Goal: Task Accomplishment & Management: Manage account settings

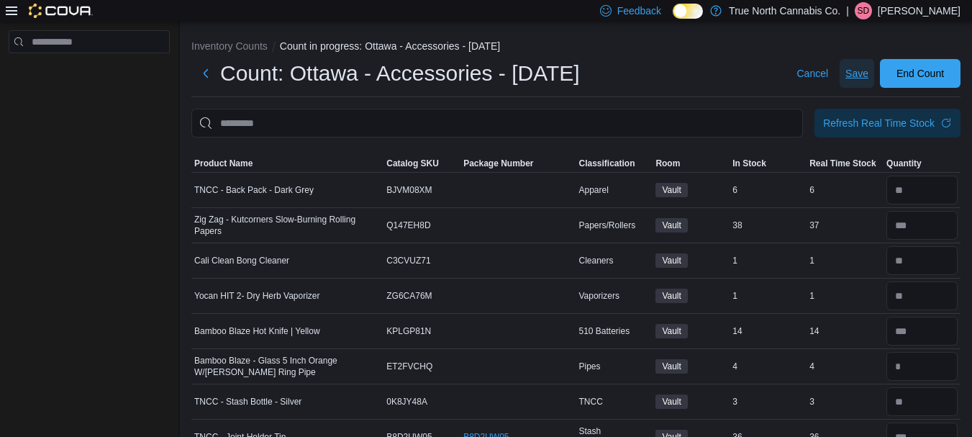
click at [868, 69] on span "Save" at bounding box center [856, 73] width 23 height 14
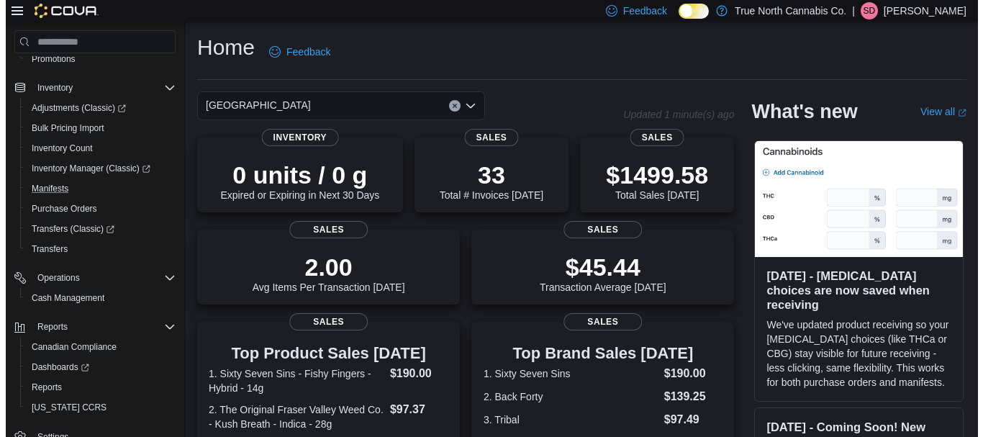
scroll to position [218, 0]
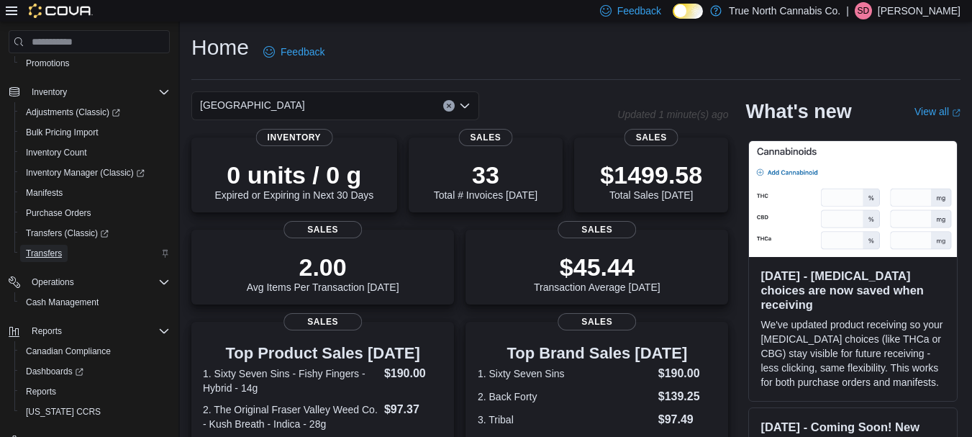
click at [57, 250] on span "Transfers" at bounding box center [44, 253] width 36 height 12
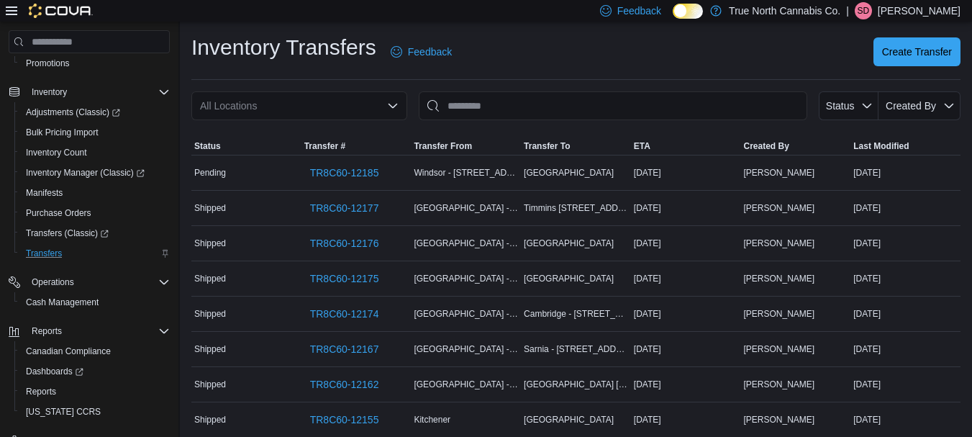
click at [396, 104] on icon "Open list of options" at bounding box center [392, 106] width 9 height 4
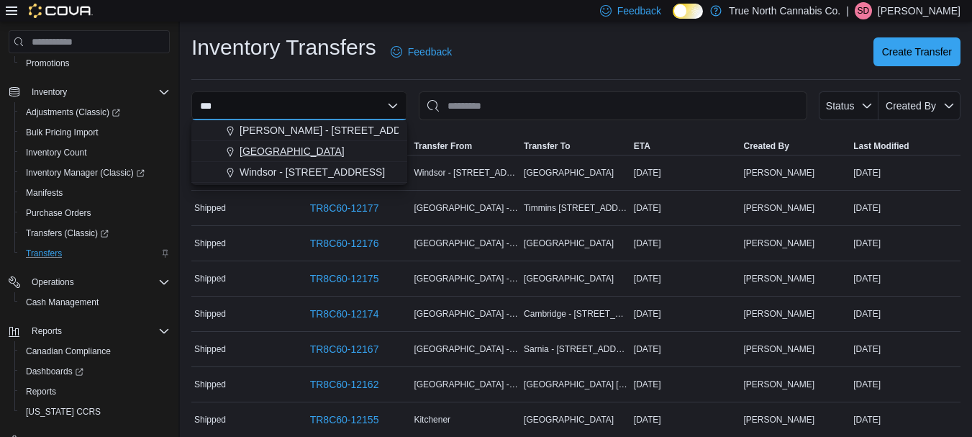
type input "***"
click at [273, 142] on button "[GEOGRAPHIC_DATA]" at bounding box center [299, 151] width 216 height 21
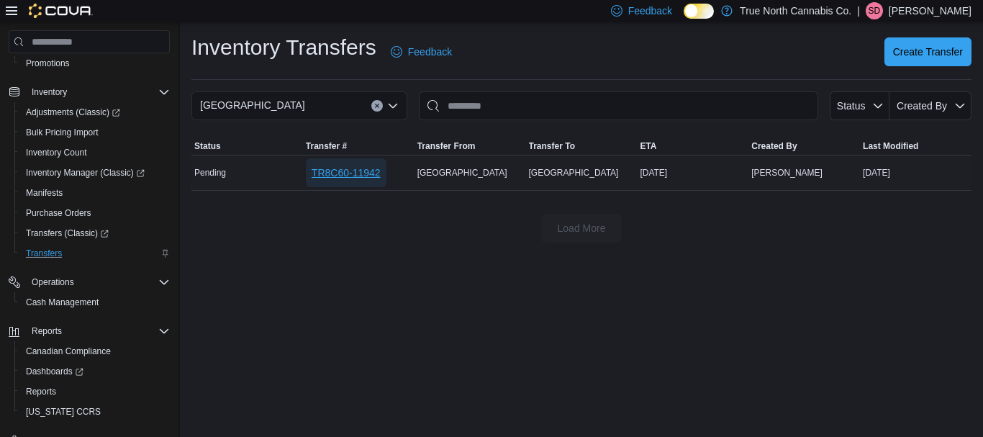
click at [357, 176] on span "TR8C60-11942" at bounding box center [345, 172] width 69 height 14
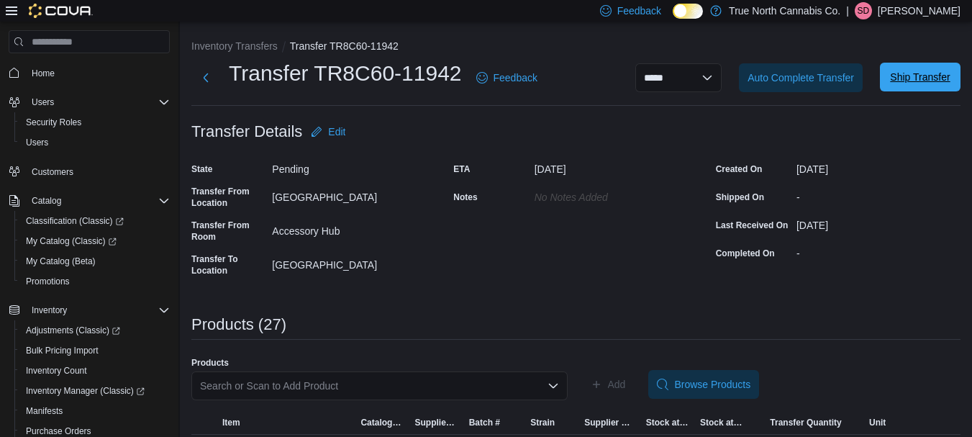
click at [923, 76] on span "Ship Transfer" at bounding box center [920, 77] width 60 height 14
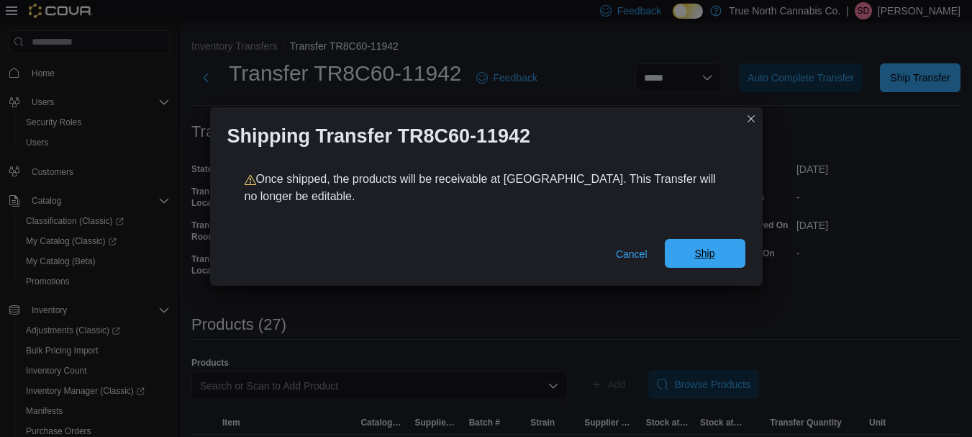
click at [694, 246] on span "Ship" at bounding box center [704, 253] width 63 height 29
click at [751, 121] on button "Closes this modal window" at bounding box center [750, 117] width 17 height 17
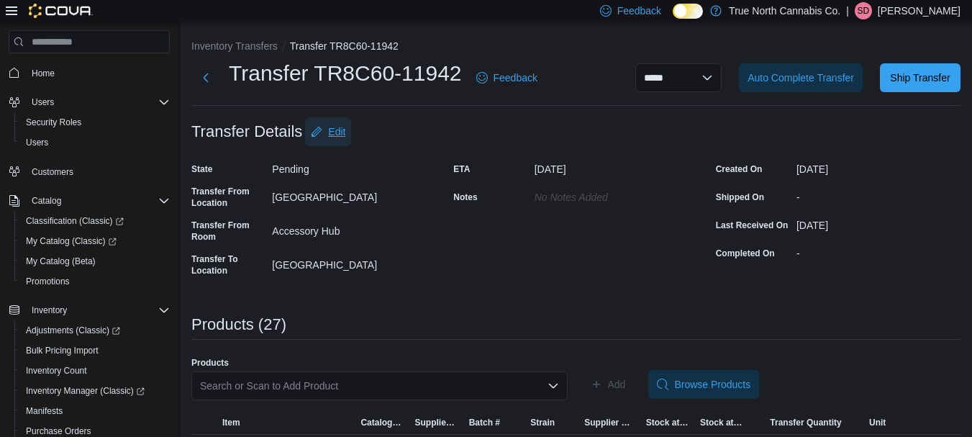
click at [339, 129] on span "Edit" at bounding box center [336, 131] width 17 height 14
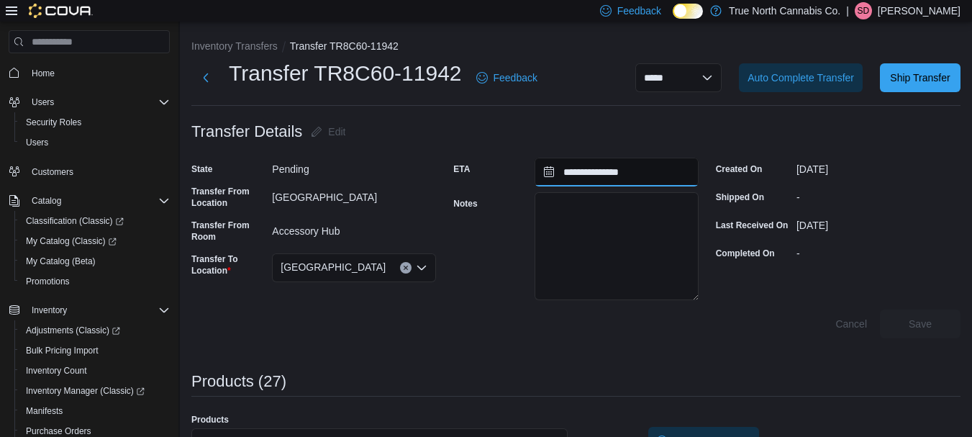
click at [637, 176] on input "**********" at bounding box center [616, 172] width 164 height 29
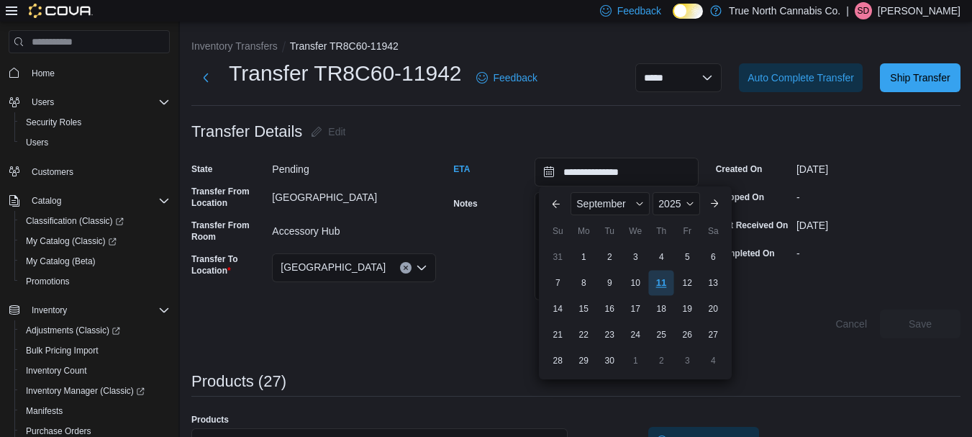
click at [670, 283] on div "11" at bounding box center [661, 282] width 25 height 25
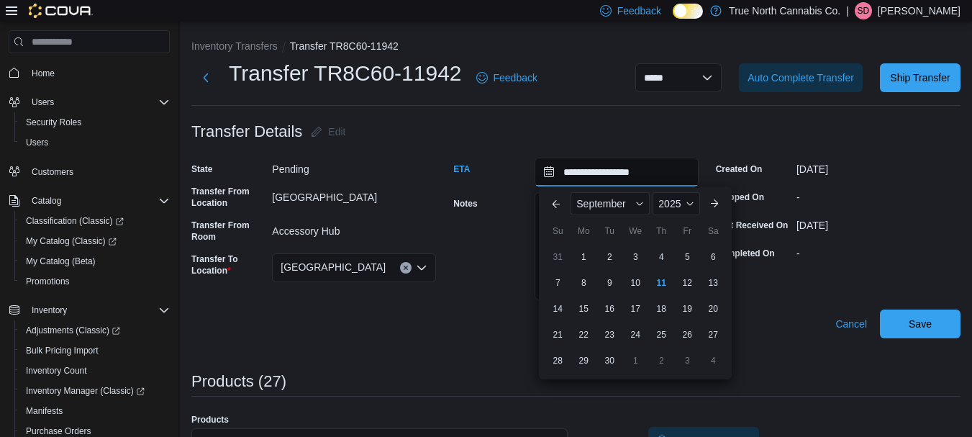
click at [616, 171] on input "**********" at bounding box center [616, 172] width 164 height 29
click at [686, 274] on div "12" at bounding box center [687, 282] width 25 height 25
type input "**********"
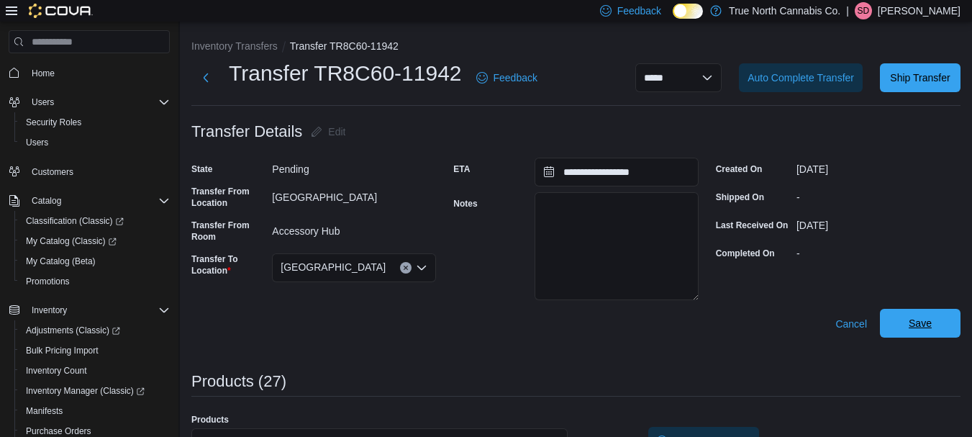
click at [932, 324] on span "Save" at bounding box center [919, 323] width 23 height 14
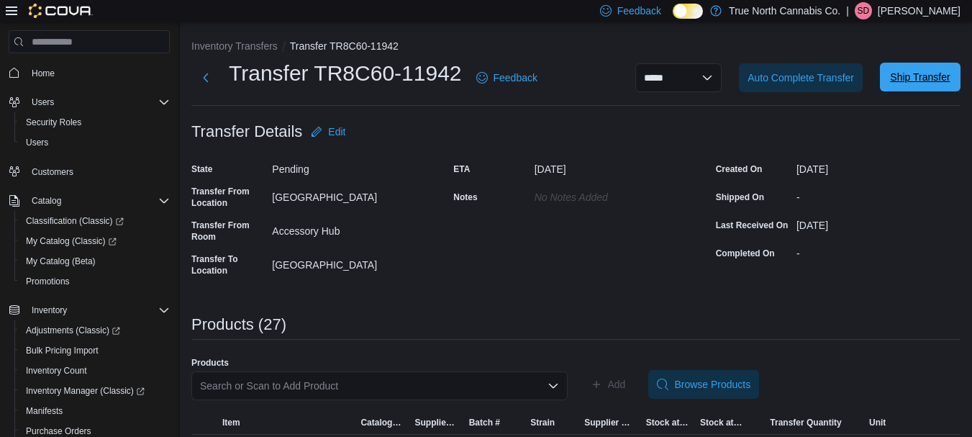
click at [929, 82] on span "Ship Transfer" at bounding box center [920, 77] width 60 height 14
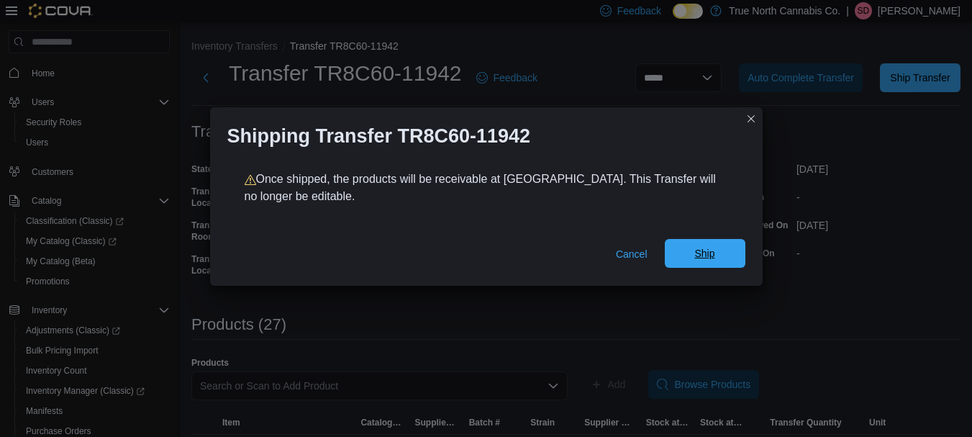
click at [703, 255] on span "Ship" at bounding box center [704, 253] width 20 height 14
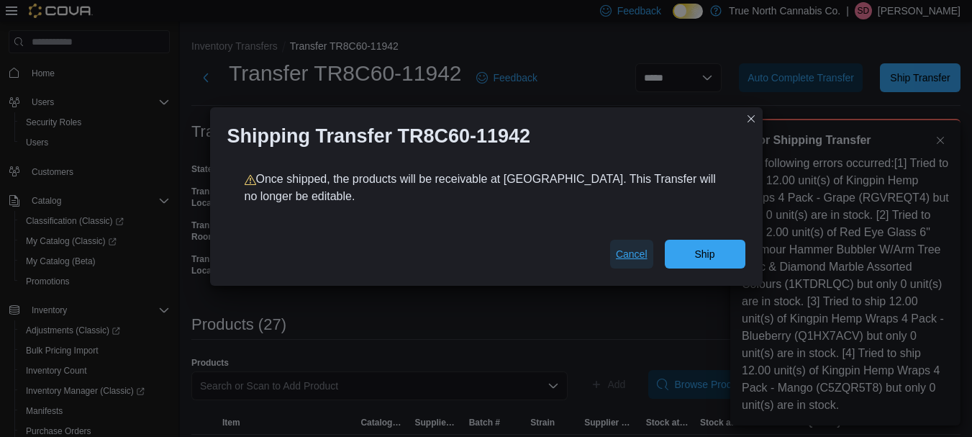
click at [632, 249] on span "Cancel" at bounding box center [632, 254] width 32 height 14
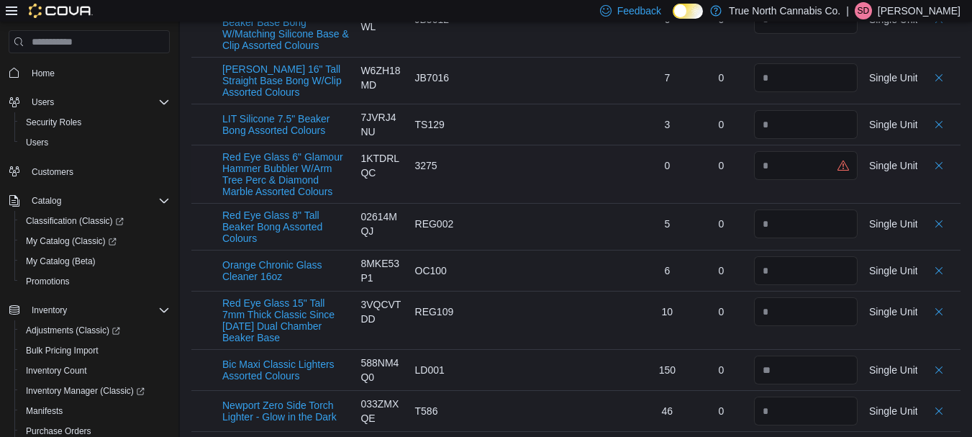
scroll to position [763, 0]
click at [852, 164] on input "number" at bounding box center [806, 164] width 104 height 29
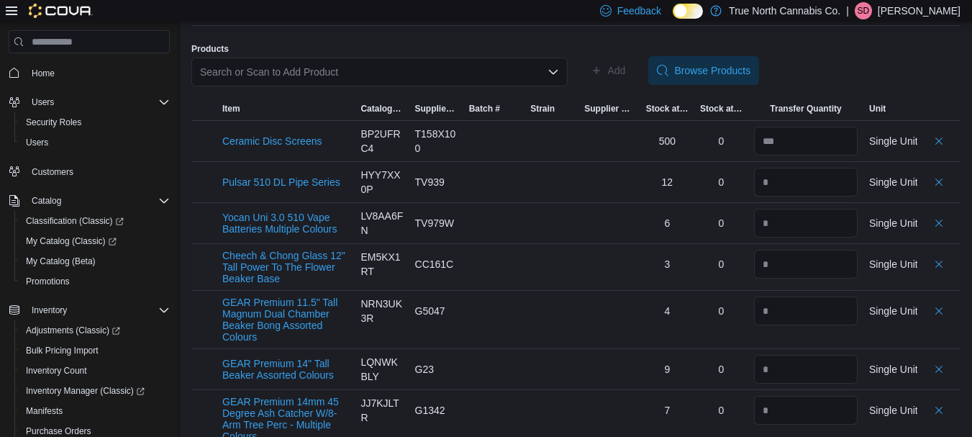
scroll to position [314, 0]
click at [277, 111] on span "Item" at bounding box center [286, 107] width 138 height 23
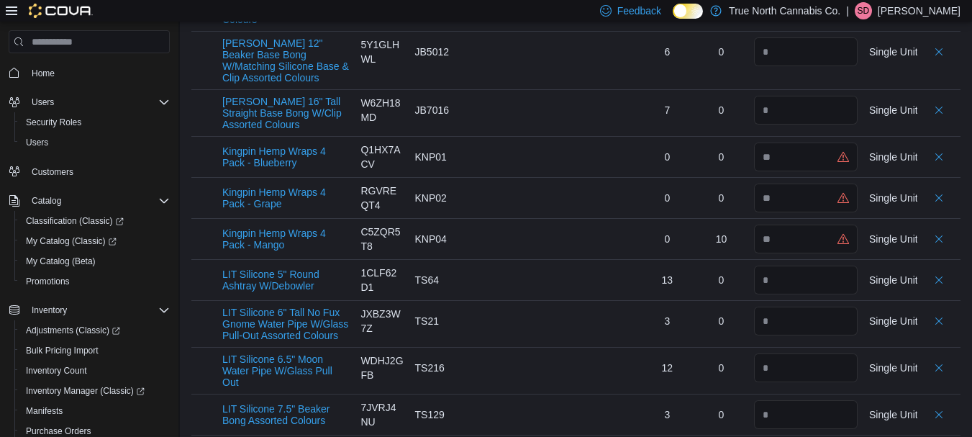
scroll to position [758, 0]
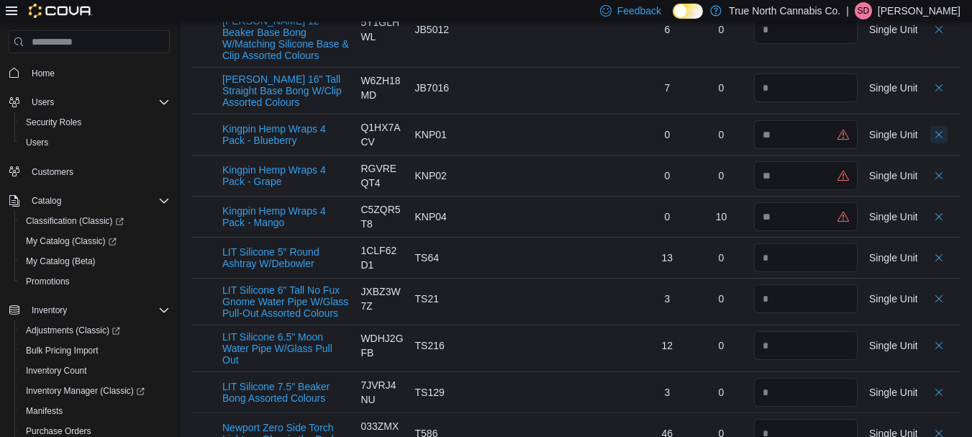
drag, startPoint x: 947, startPoint y: 136, endPoint x: 952, endPoint y: 158, distance: 22.0
click at [947, 136] on button "Delete count" at bounding box center [938, 134] width 17 height 17
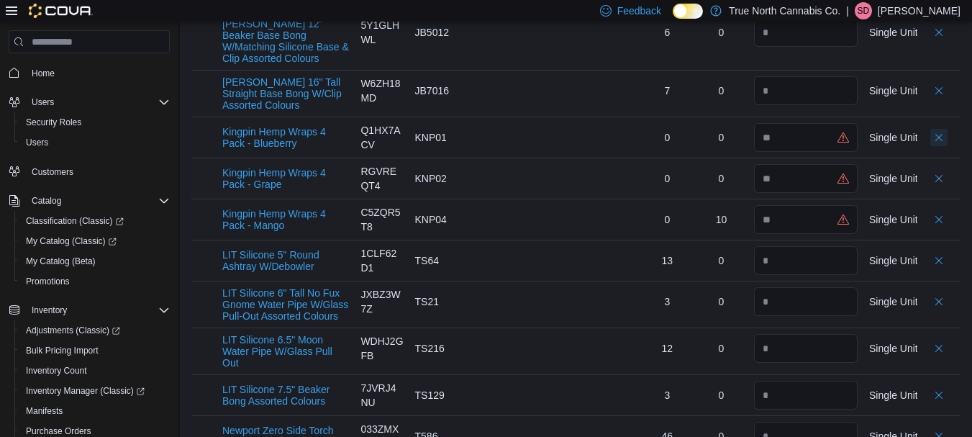
scroll to position [761, 0]
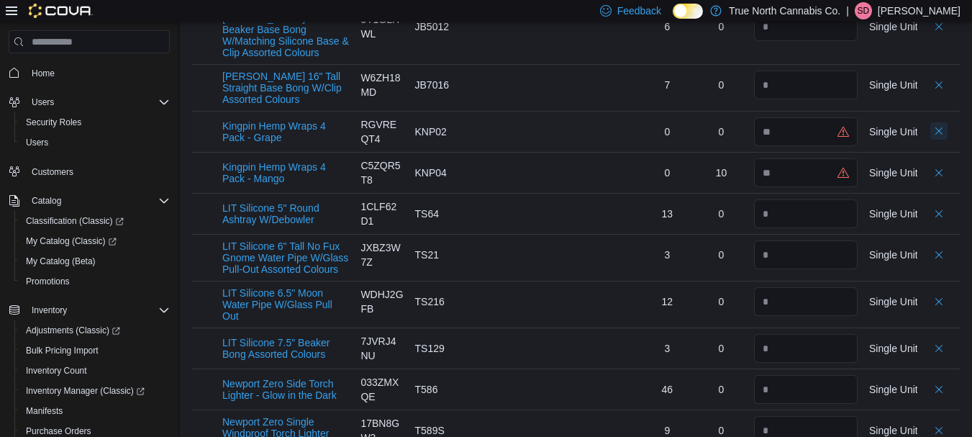
click at [947, 132] on button "Delete count" at bounding box center [938, 130] width 17 height 17
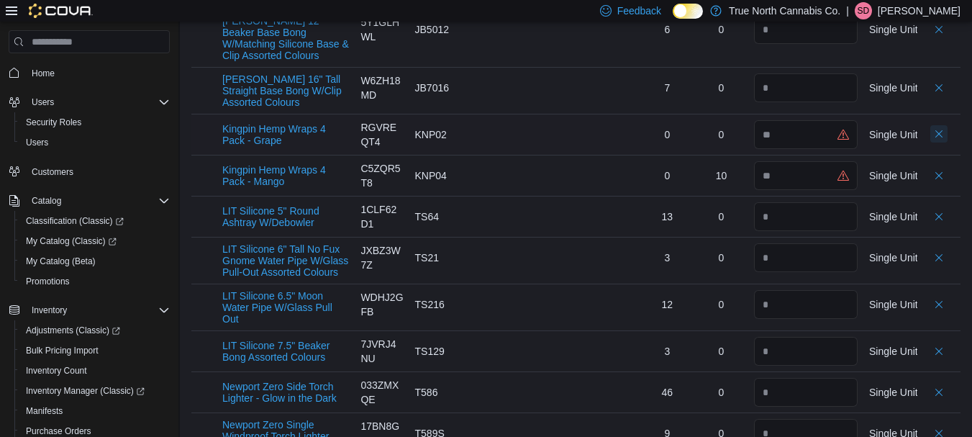
scroll to position [764, 0]
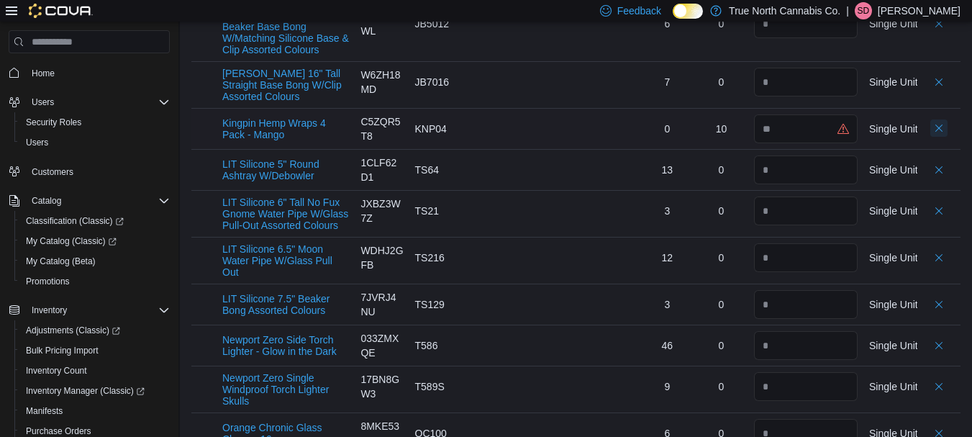
click at [947, 131] on button "Delete count" at bounding box center [938, 127] width 17 height 17
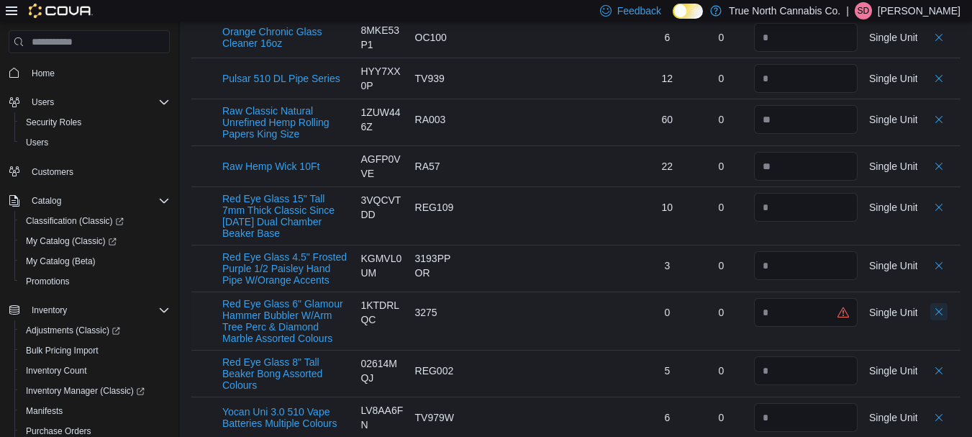
click at [947, 303] on button "Delete count" at bounding box center [938, 311] width 17 height 17
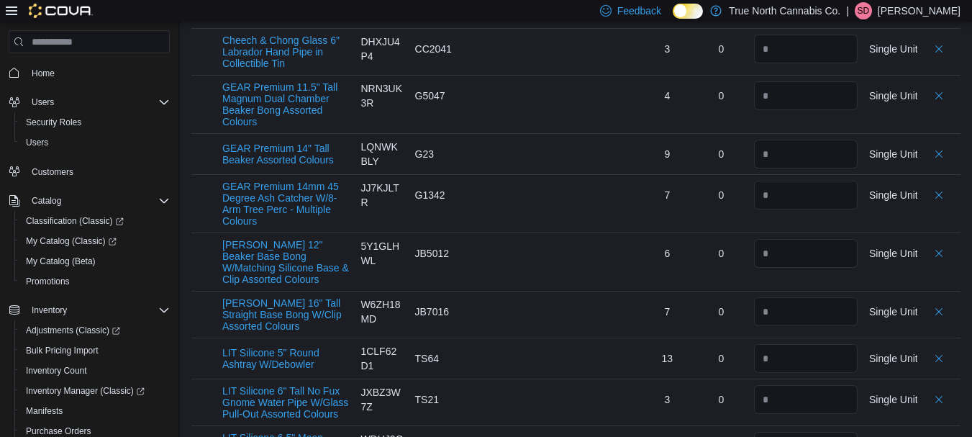
scroll to position [546, 0]
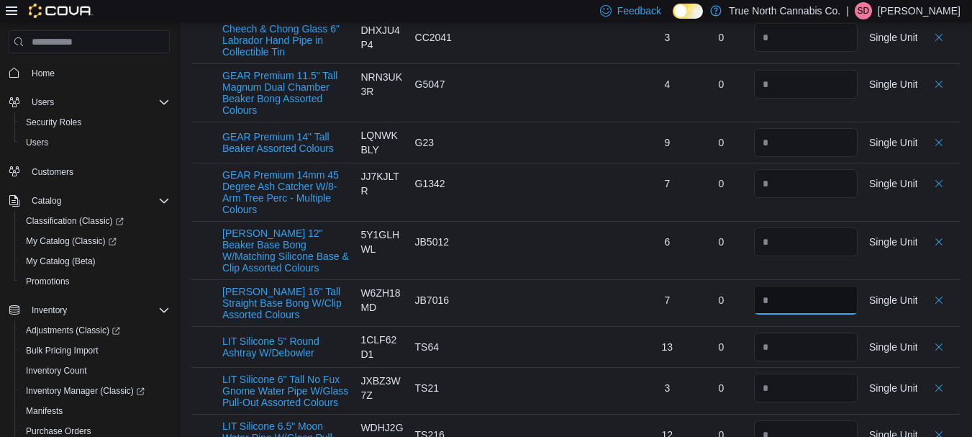
click at [795, 305] on input "number" at bounding box center [806, 300] width 104 height 29
type input "*"
click at [799, 342] on input "number" at bounding box center [806, 346] width 104 height 29
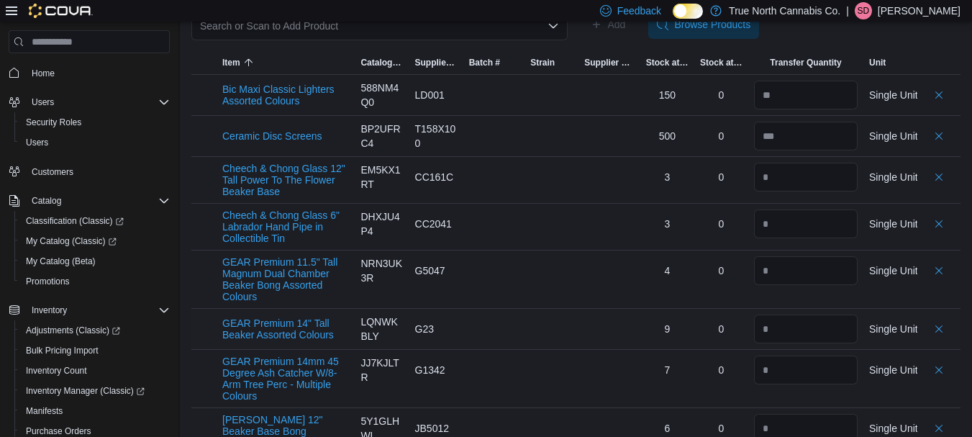
scroll to position [359, 0]
click at [947, 137] on button "Delete count" at bounding box center [938, 135] width 17 height 17
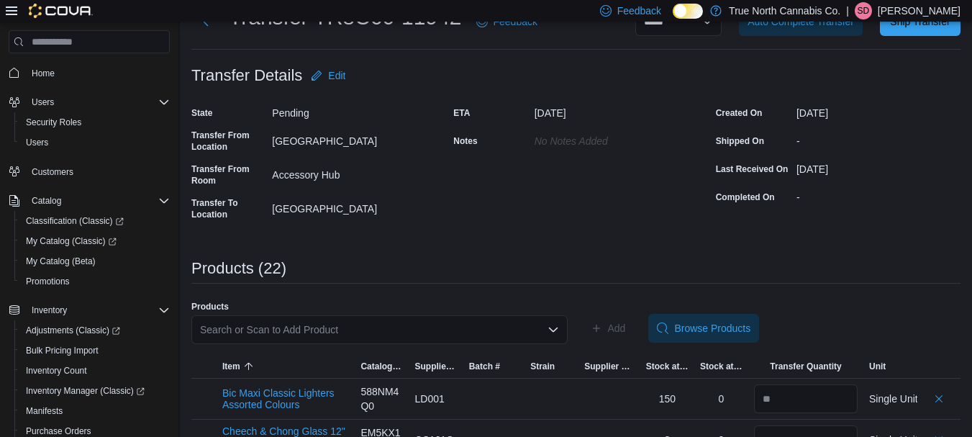
scroll to position [0, 0]
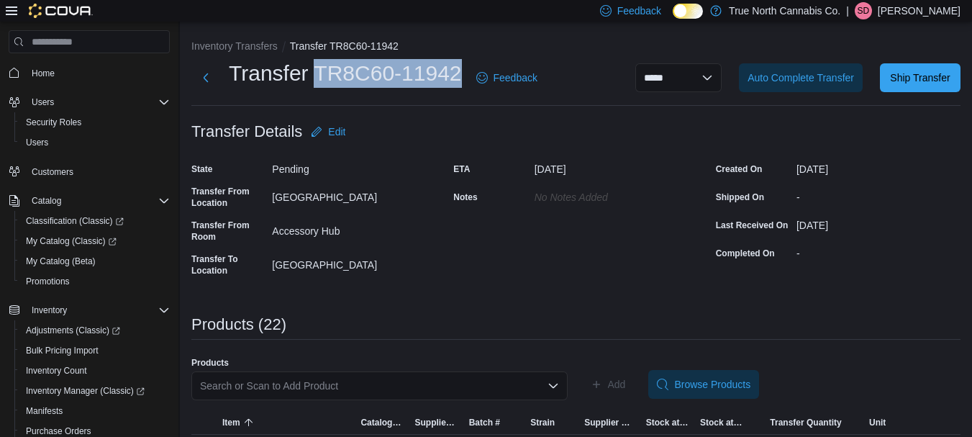
drag, startPoint x: 315, startPoint y: 70, endPoint x: 460, endPoint y: 69, distance: 144.6
click at [460, 69] on h1 "Transfer TR8C60-11942" at bounding box center [345, 73] width 233 height 29
copy h1 "TR8C60-11942"
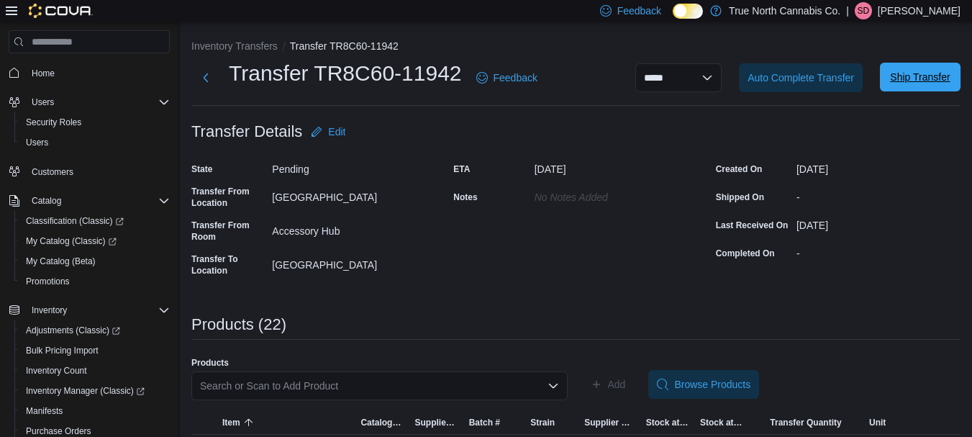
click at [920, 84] on span "Ship Transfer" at bounding box center [920, 77] width 60 height 14
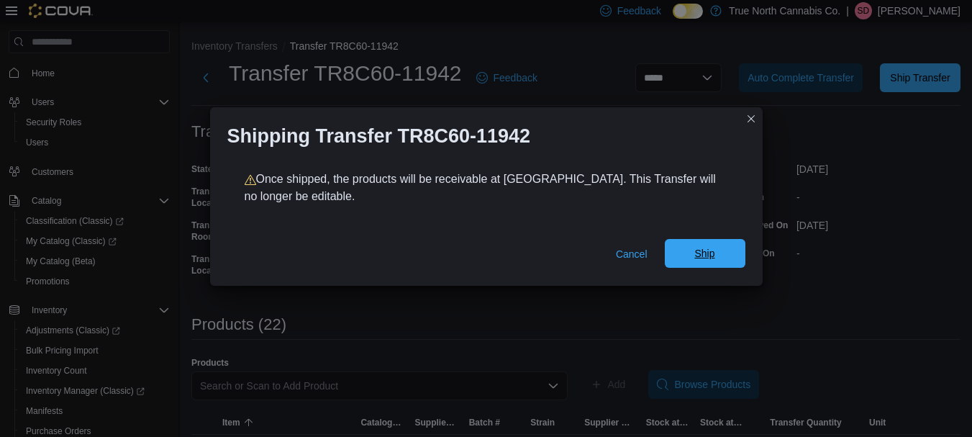
click at [701, 260] on span "Ship" at bounding box center [704, 253] width 20 height 14
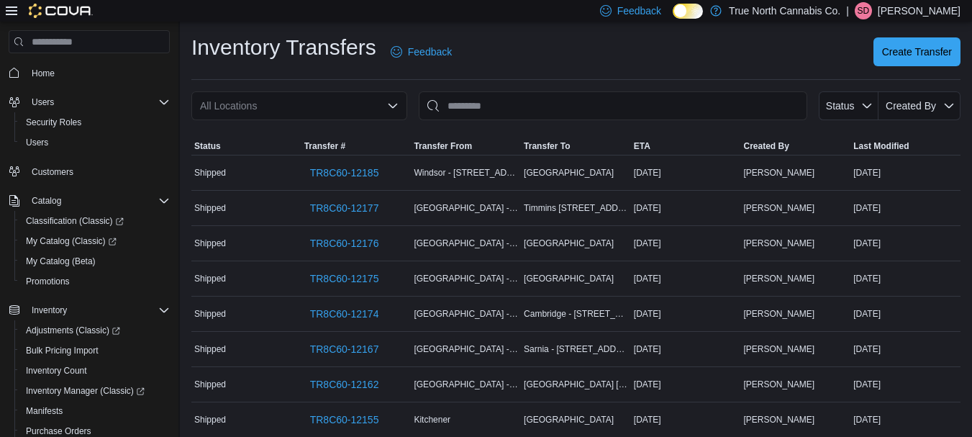
click at [362, 105] on div "All Locations" at bounding box center [299, 105] width 216 height 29
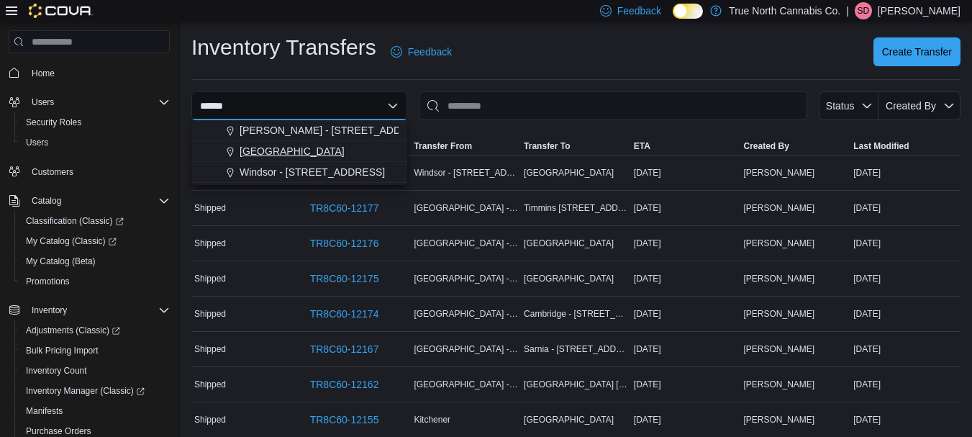
type input "******"
click at [253, 153] on span "[GEOGRAPHIC_DATA]" at bounding box center [292, 151] width 105 height 14
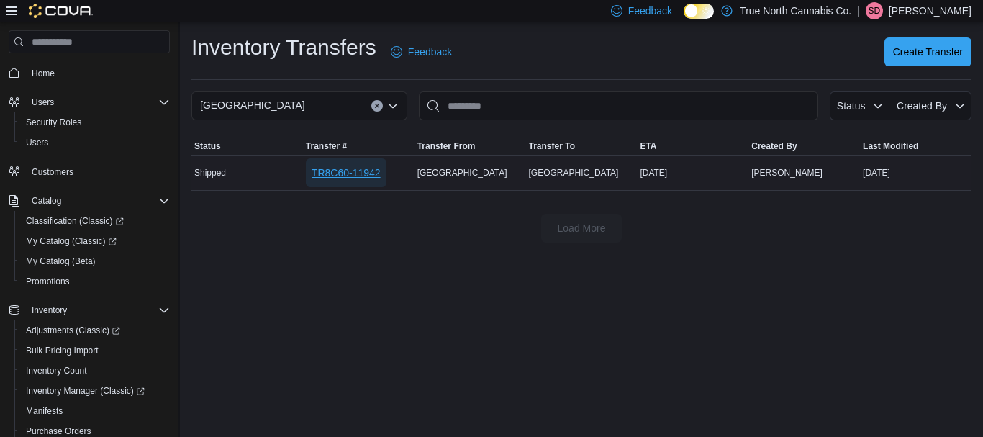
click at [349, 168] on span "TR8C60-11942" at bounding box center [345, 172] width 69 height 14
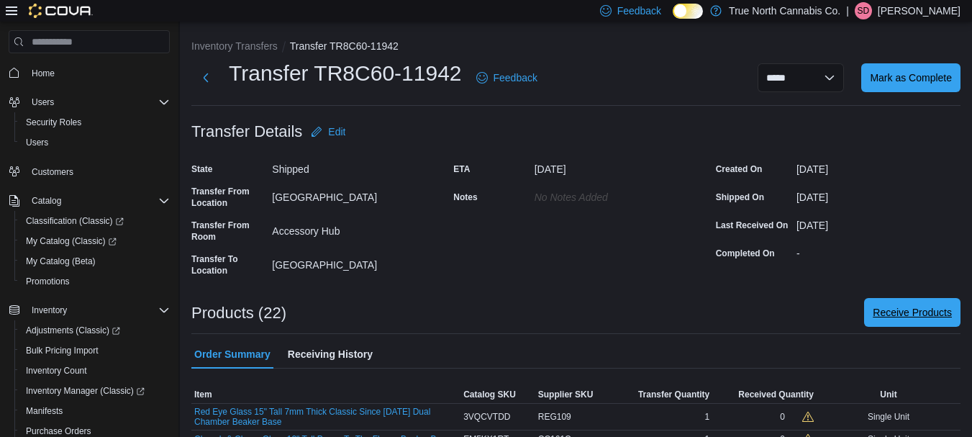
click at [923, 321] on span "Receive Products" at bounding box center [912, 312] width 79 height 29
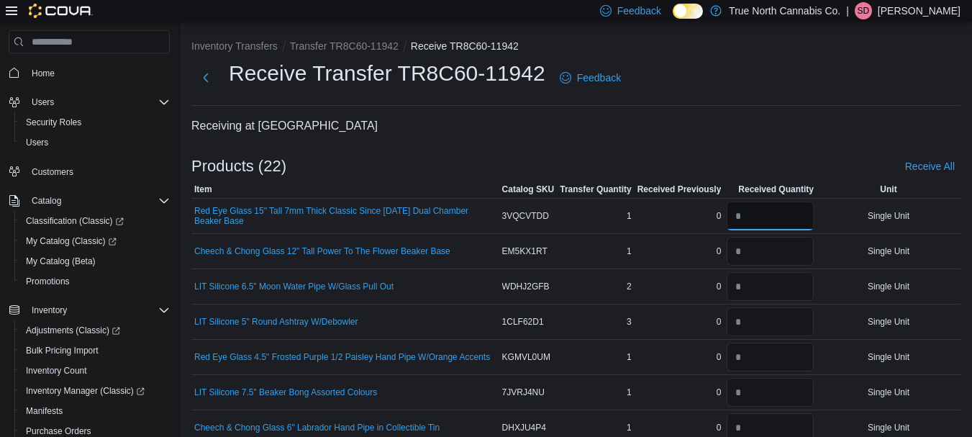
click at [788, 213] on input "number" at bounding box center [770, 215] width 87 height 29
type input "*"
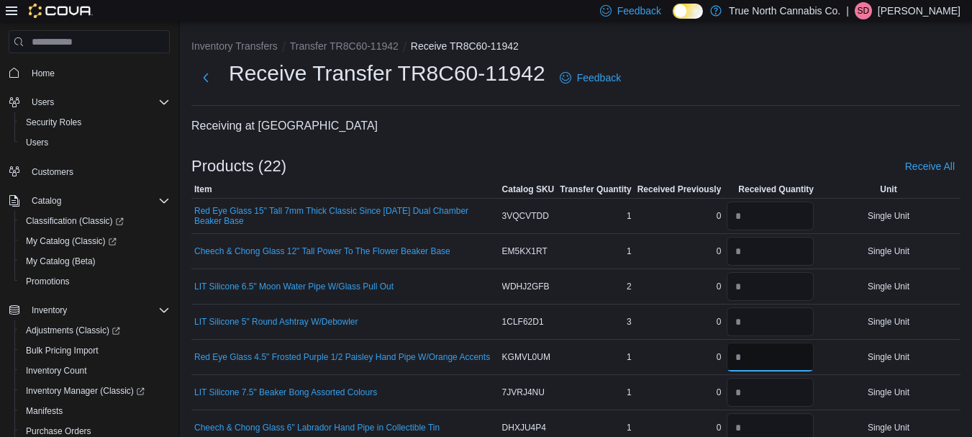
type input "*"
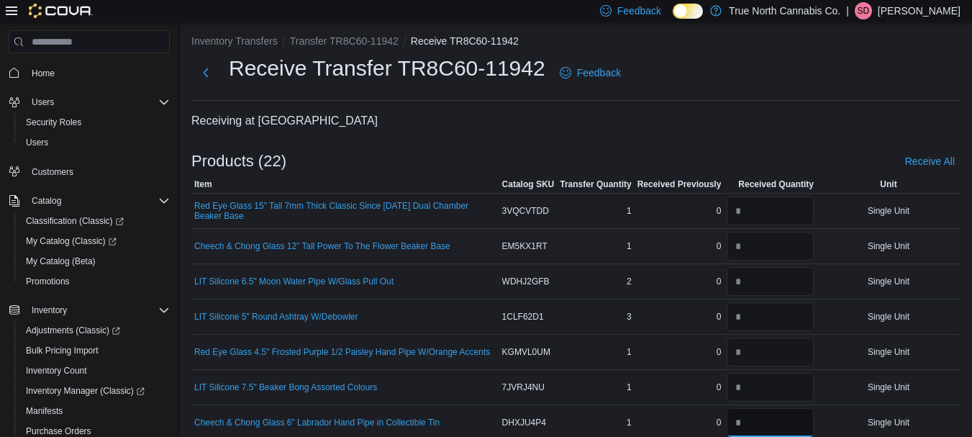
type input "*"
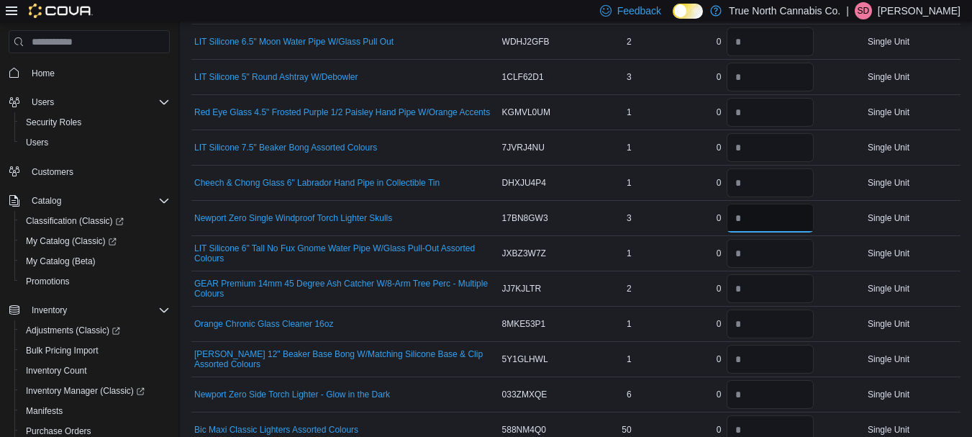
type input "*"
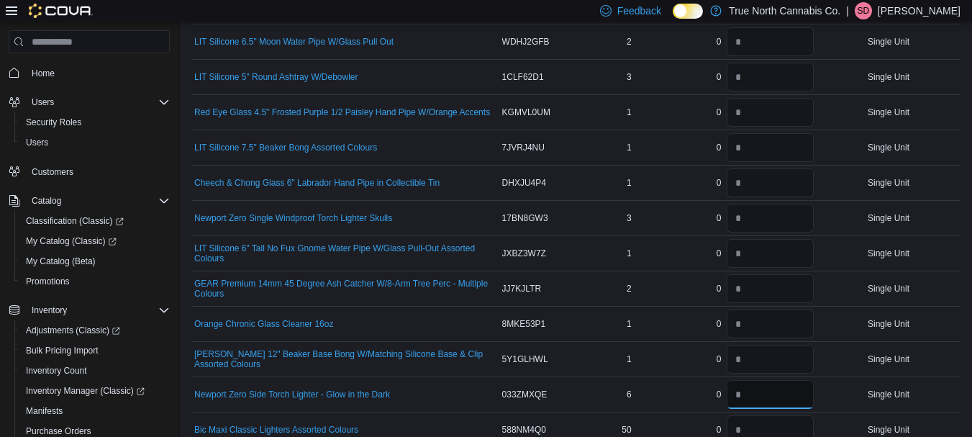
type input "*"
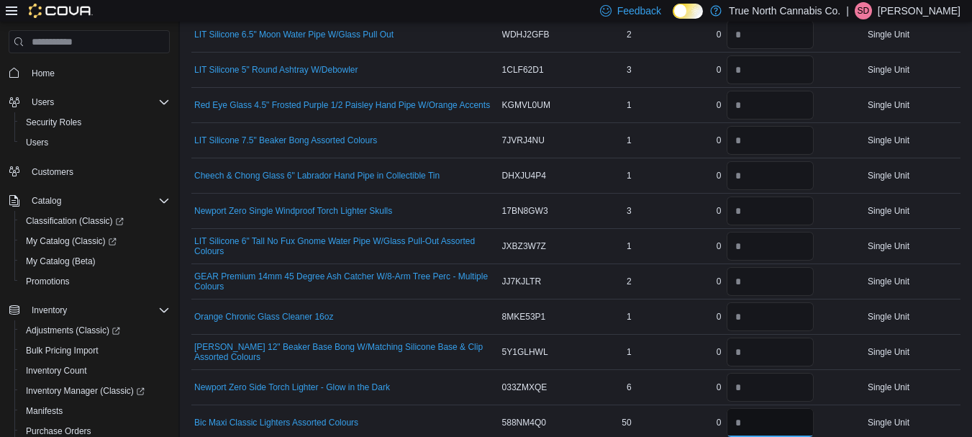
type input "**"
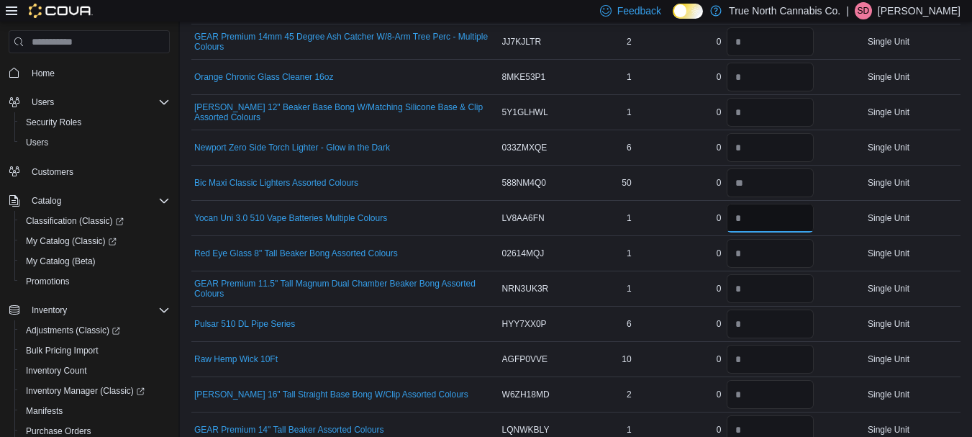
type input "*"
type input "**"
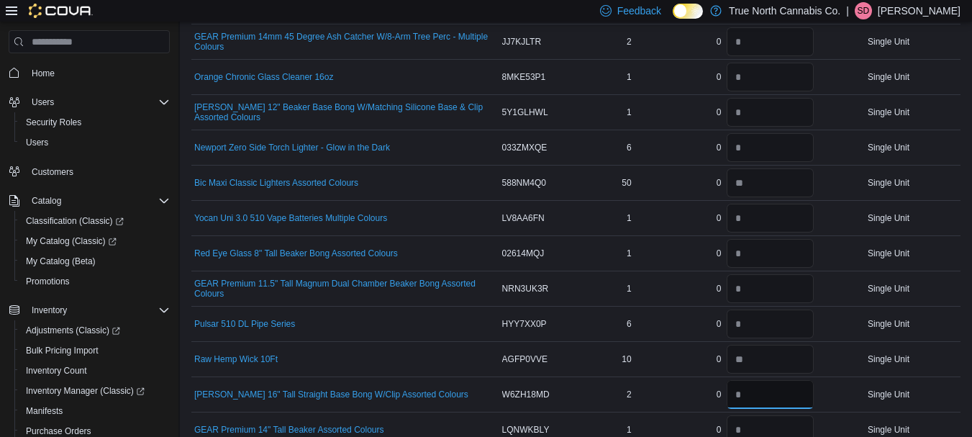
type input "*"
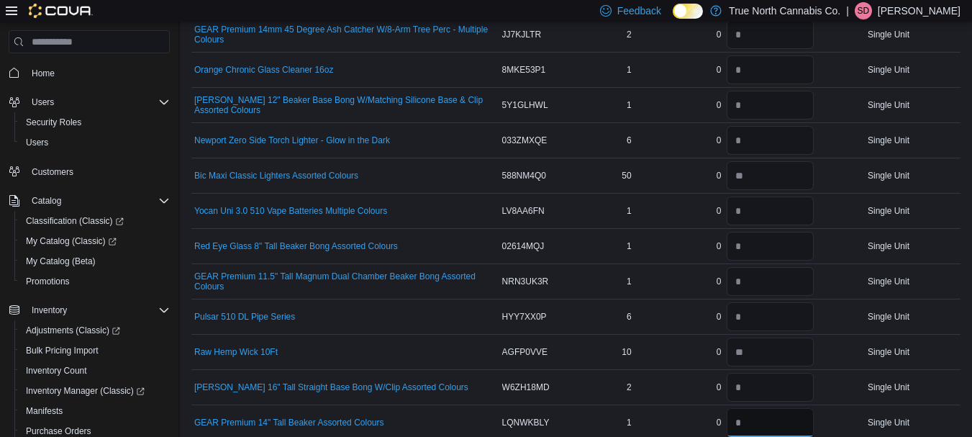
type input "*"
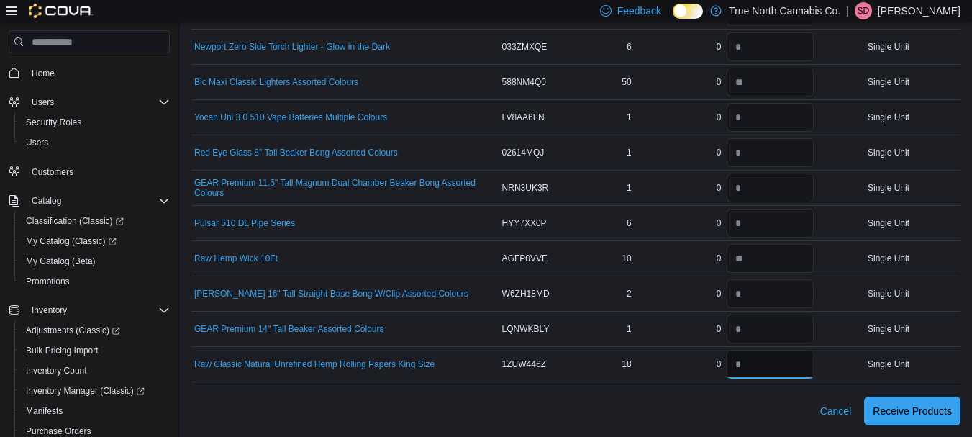
type input "**"
click at [888, 411] on span "Receive Products" at bounding box center [912, 410] width 79 height 14
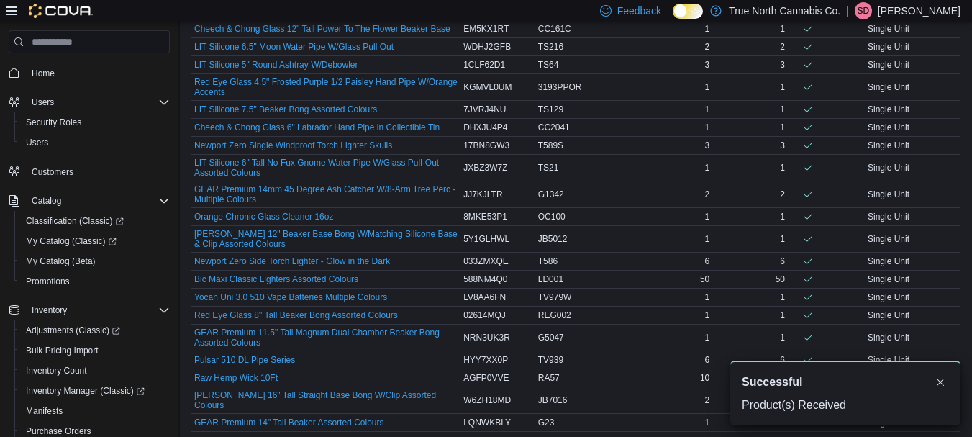
scroll to position [414, 0]
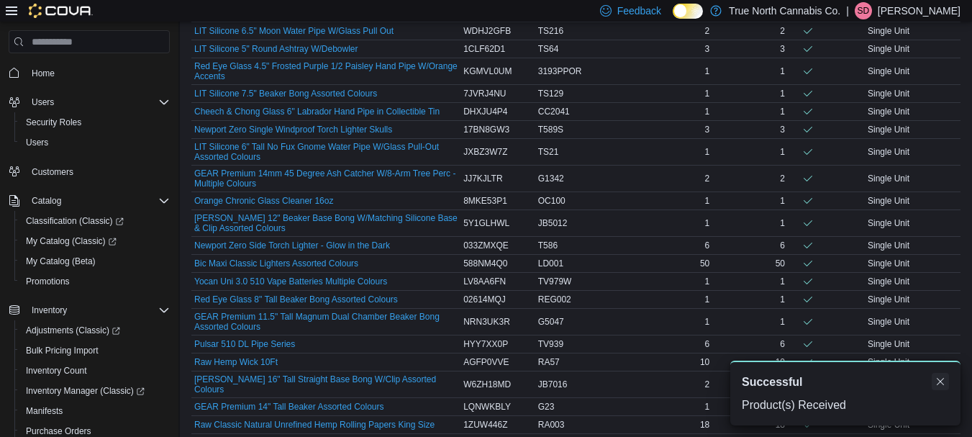
click at [942, 384] on button "Dismiss toast" at bounding box center [940, 381] width 17 height 17
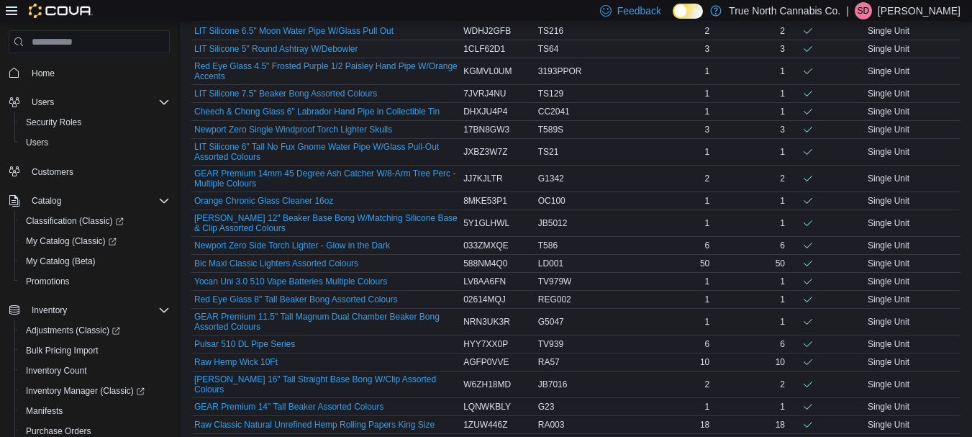
scroll to position [0, 0]
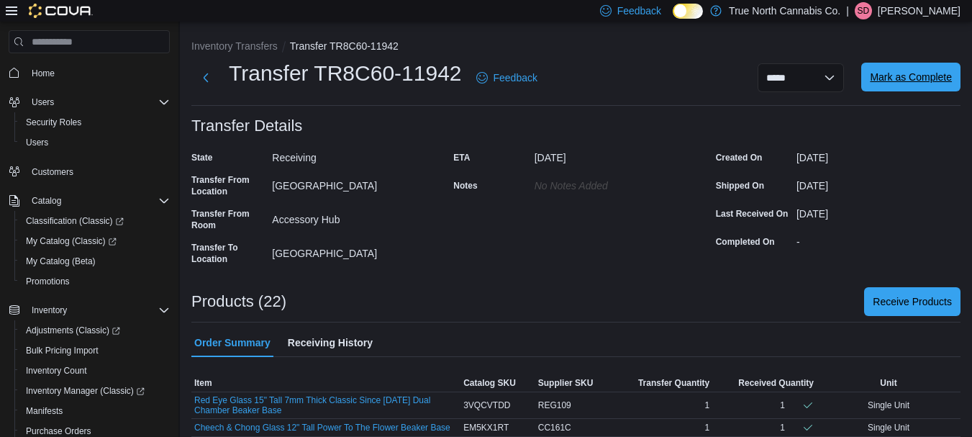
click at [921, 77] on span "Mark as Complete" at bounding box center [911, 77] width 82 height 14
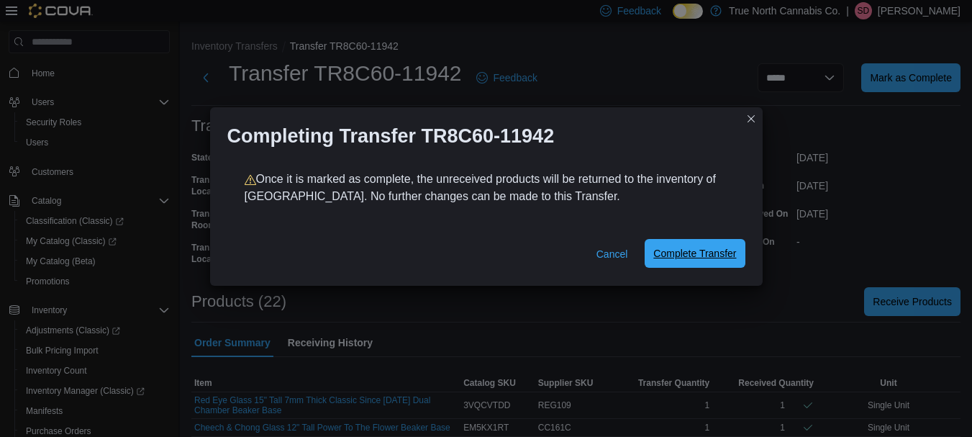
click at [721, 249] on span "Complete Transfer" at bounding box center [694, 253] width 83 height 14
